Goal: Ask a question

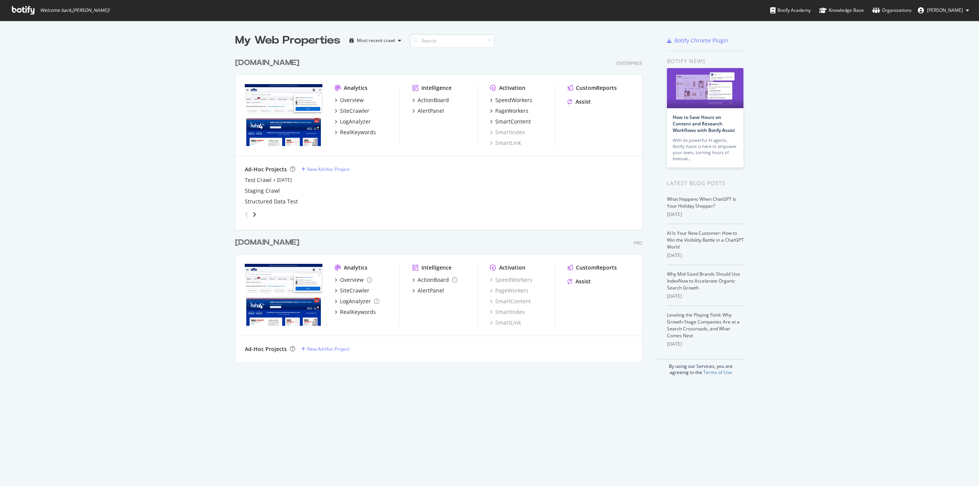
scroll to position [480, 968]
click at [351, 97] on div "Overview" at bounding box center [352, 100] width 24 height 8
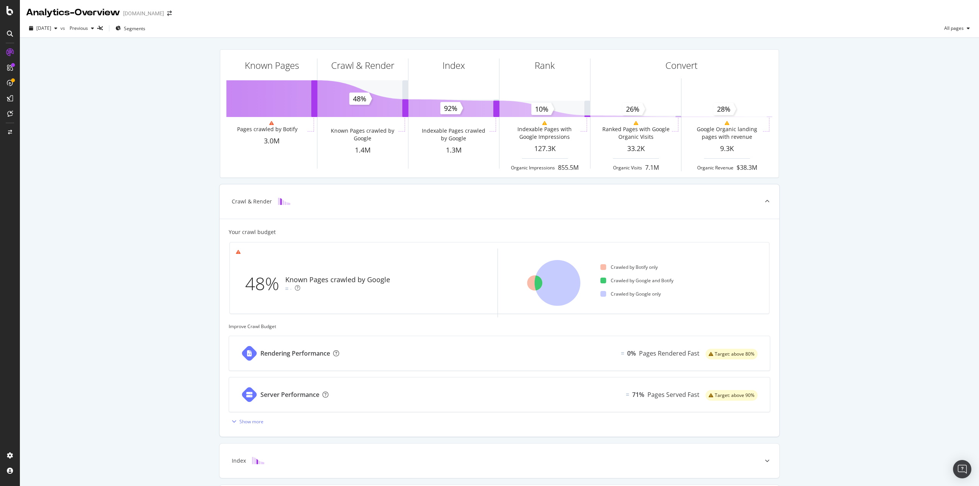
scroll to position [108, 0]
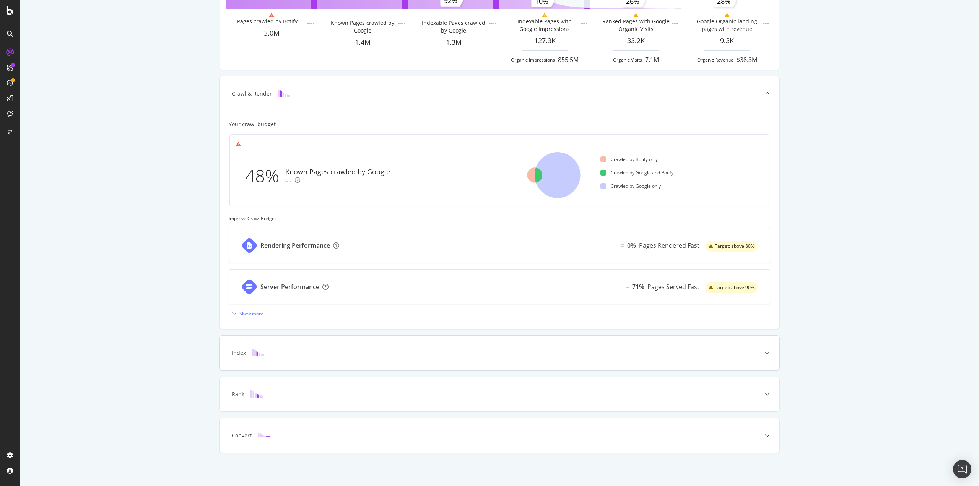
click at [270, 355] on div "Index" at bounding box center [488, 353] width 530 height 8
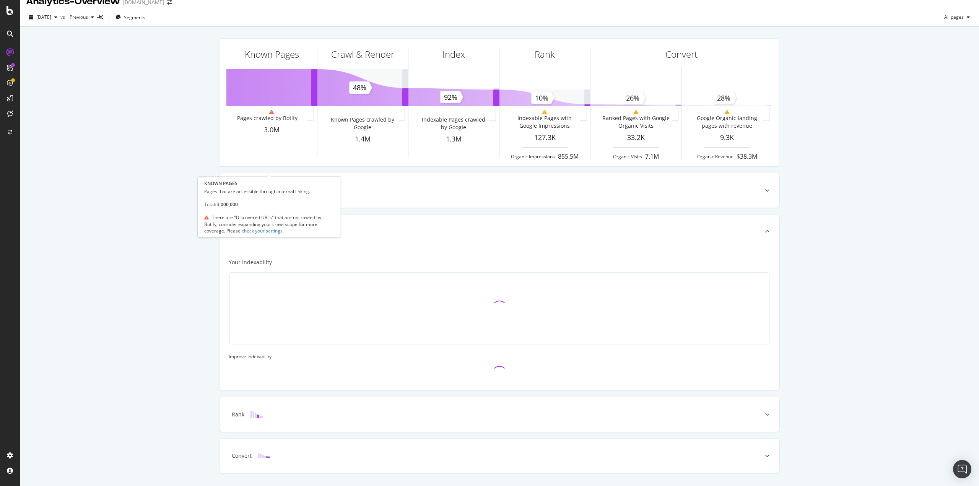
scroll to position [0, 0]
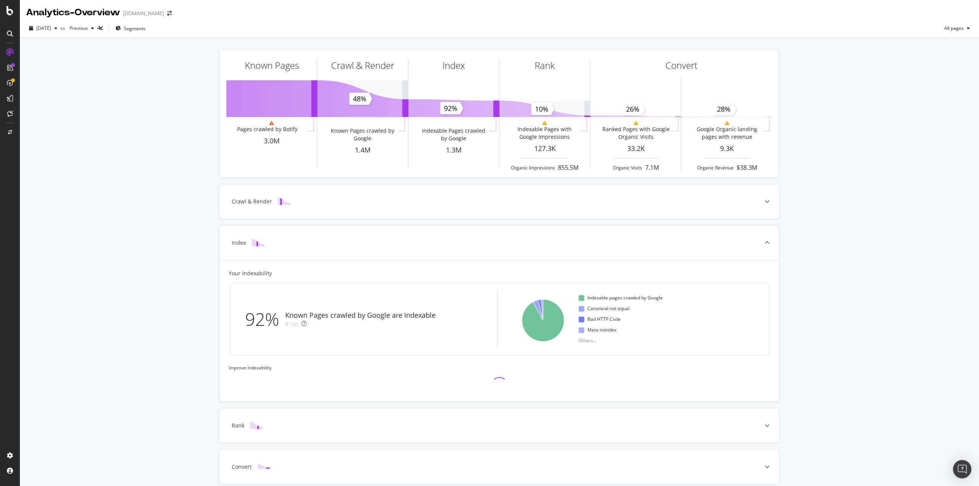
click at [278, 243] on div "Index" at bounding box center [488, 243] width 530 height 8
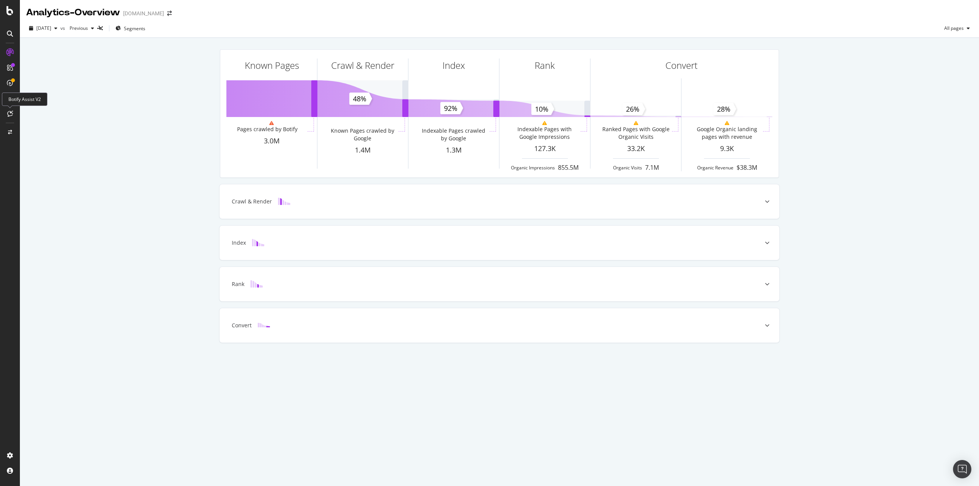
click at [8, 116] on icon at bounding box center [10, 114] width 6 height 6
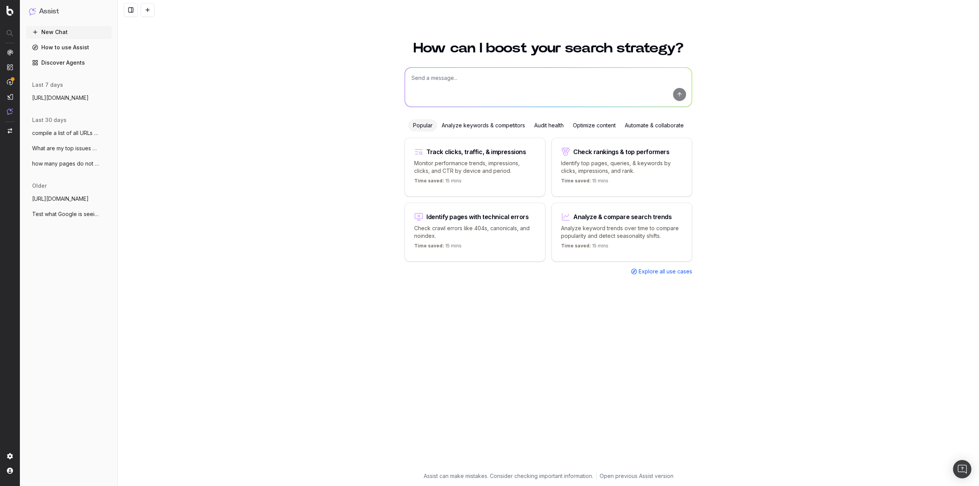
click at [504, 78] on textarea at bounding box center [548, 87] width 287 height 39
type textarea "how many bot hits do /store/ pages get in an hour"
